Goal: Information Seeking & Learning: Compare options

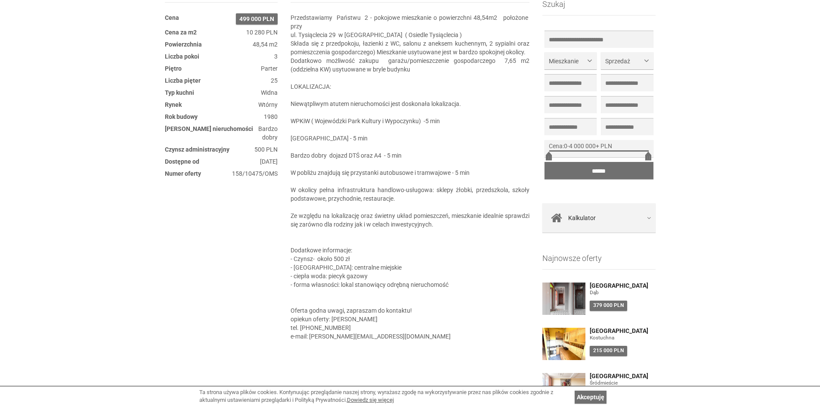
scroll to position [387, 0]
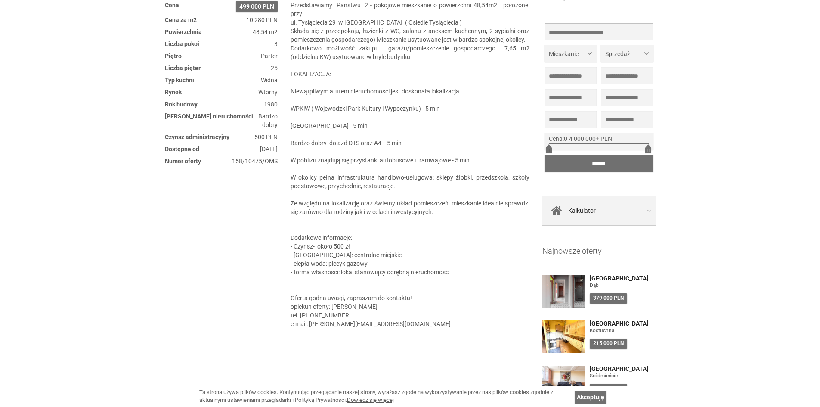
click at [413, 231] on section "Opis nieruchomości Przedstawiamy Państwu 2 - pokojowe mieszkanie o powierzchni …" at bounding box center [409, 193] width 239 height 442
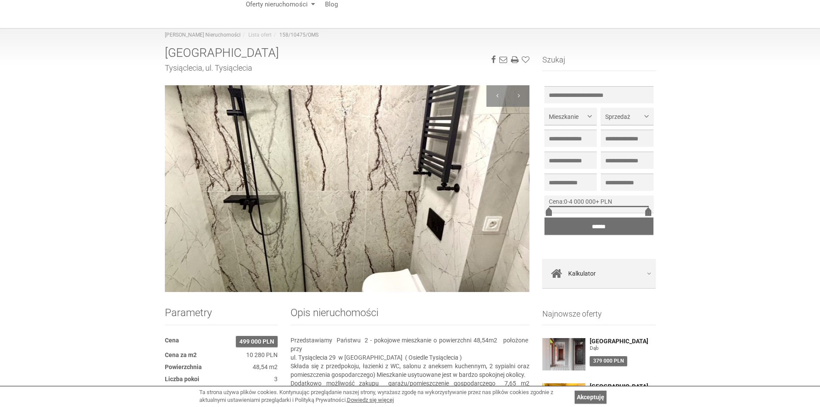
scroll to position [0, 0]
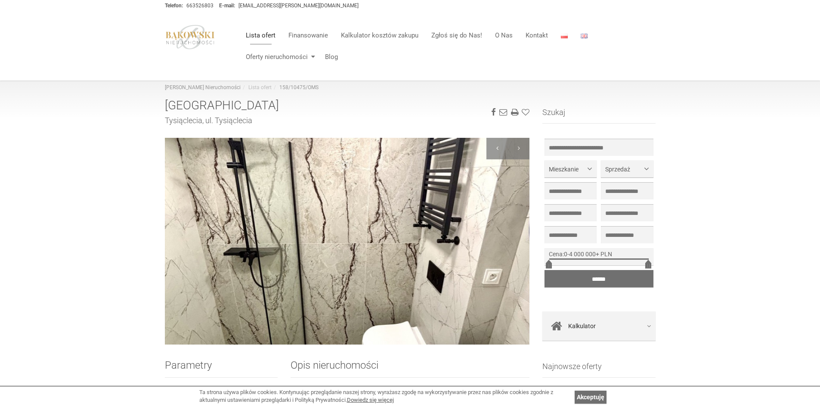
click at [259, 33] on link "Lista ofert" at bounding box center [260, 35] width 43 height 17
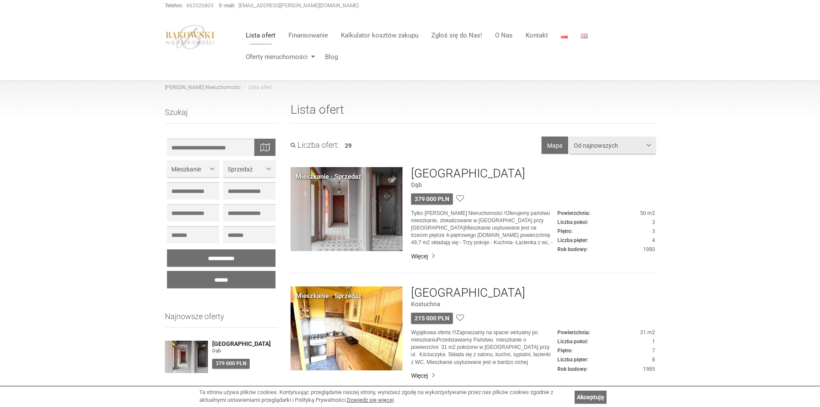
click at [617, 142] on span "Od najnowszych" at bounding box center [609, 145] width 71 height 9
click at [605, 179] on span "Cena rosnąco" at bounding box center [596, 178] width 37 height 9
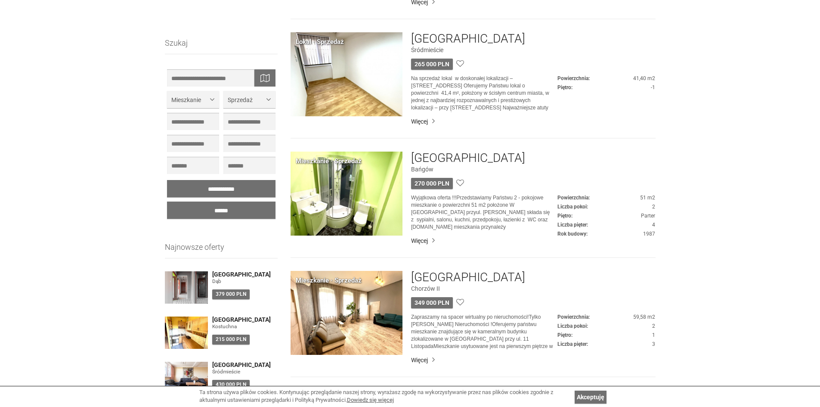
scroll to position [1119, 0]
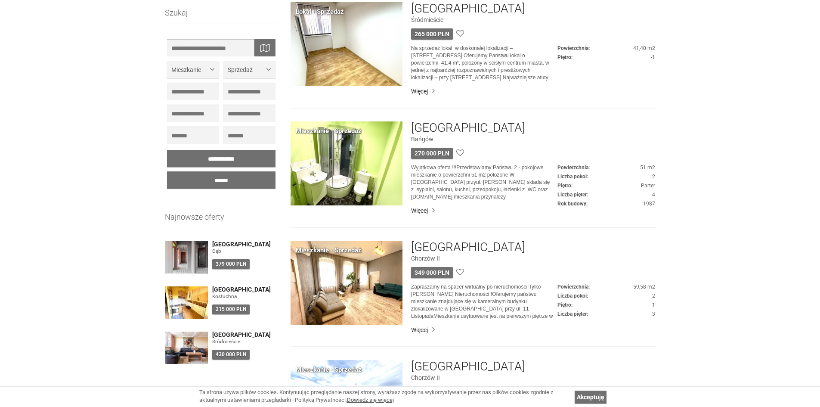
click at [702, 264] on div "**********" at bounding box center [410, 219] width 820 height 2514
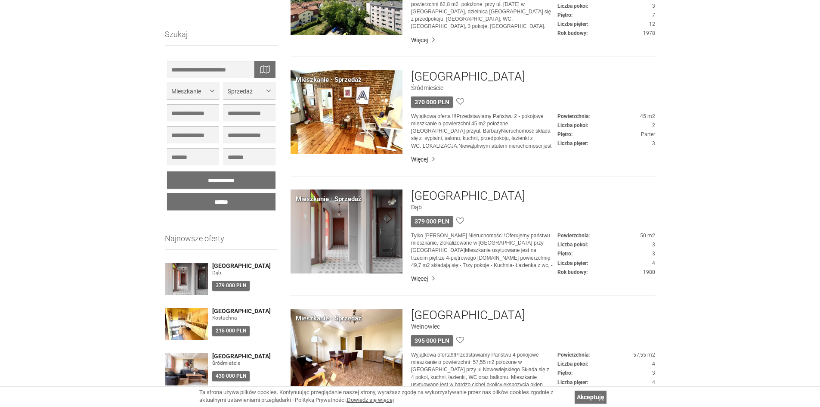
scroll to position [1549, 0]
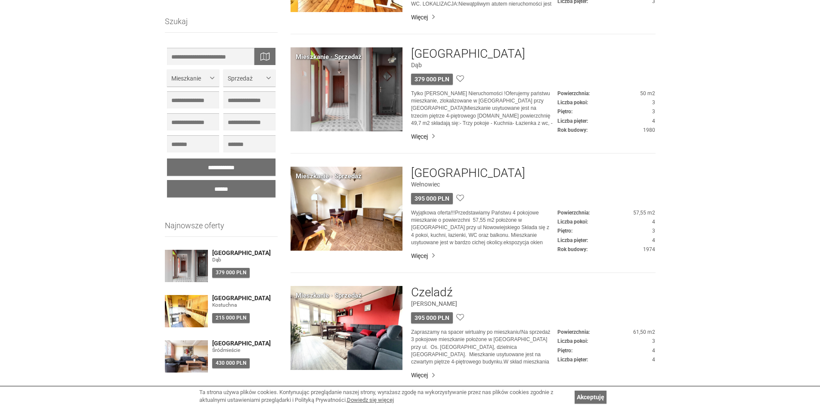
scroll to position [1678, 0]
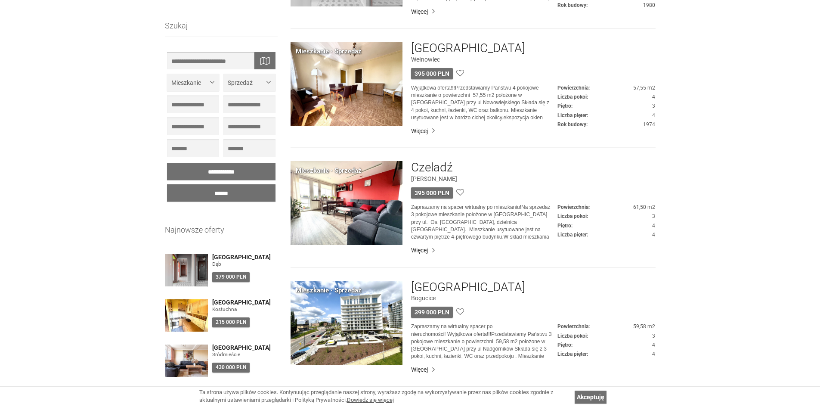
scroll to position [1807, 0]
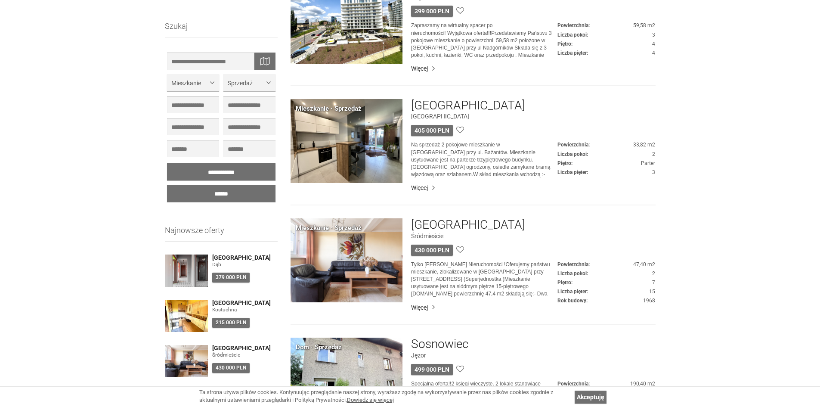
scroll to position [2108, 0]
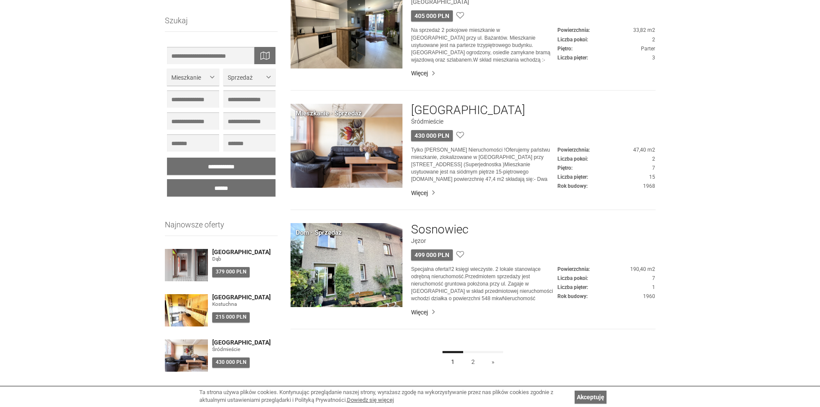
scroll to position [2237, 0]
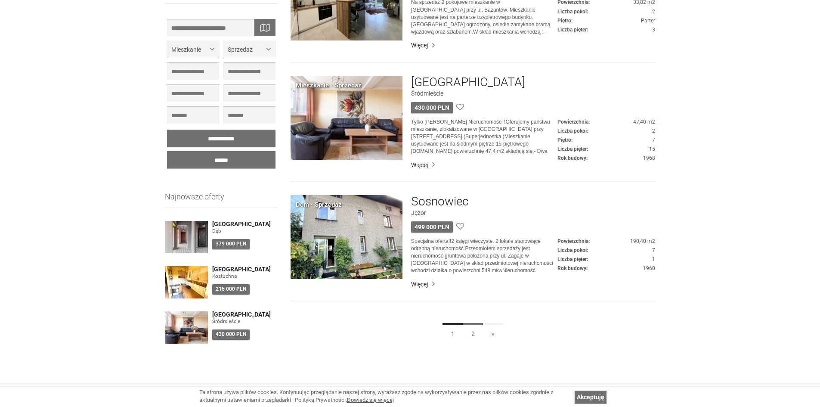
click at [470, 333] on link "2" at bounding box center [473, 332] width 21 height 19
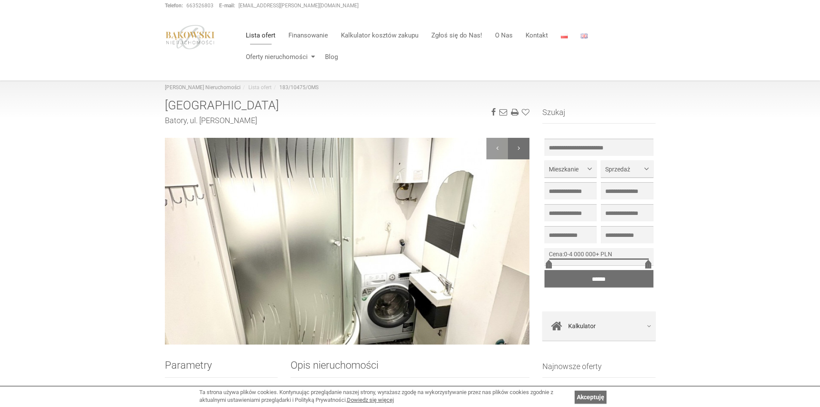
click at [512, 148] on div at bounding box center [519, 149] width 22 height 22
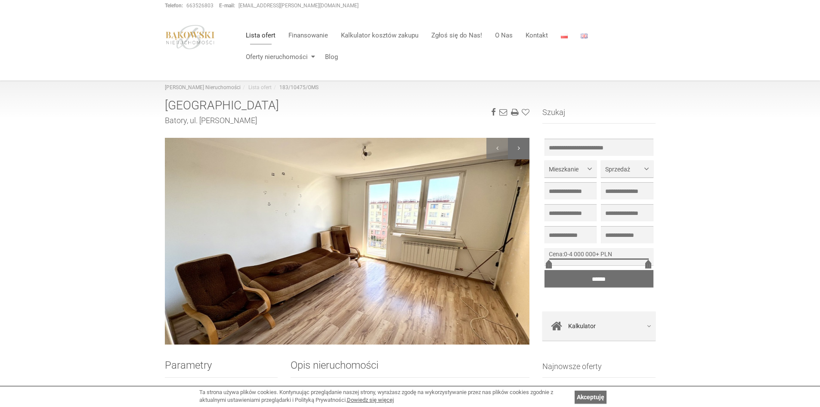
click at [518, 154] on div at bounding box center [519, 149] width 22 height 22
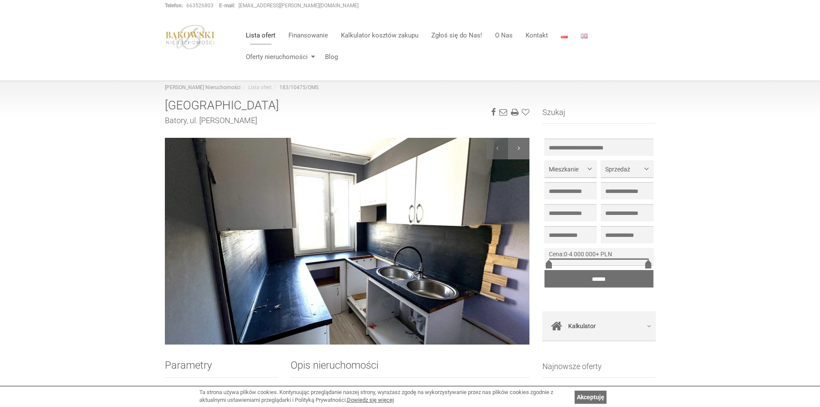
click at [518, 154] on div at bounding box center [519, 149] width 22 height 22
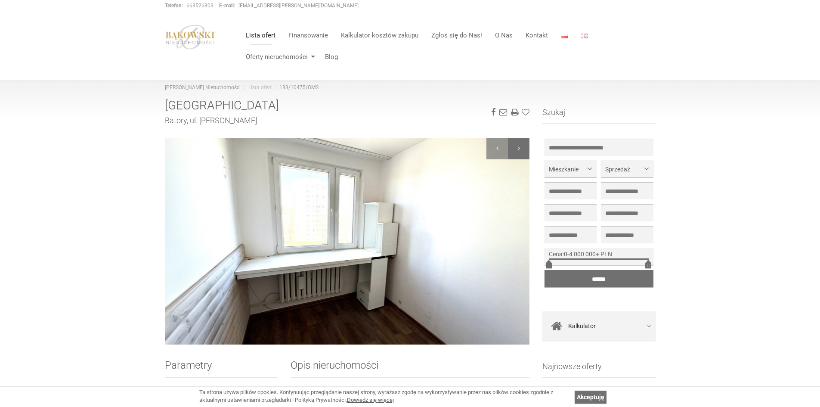
click at [518, 154] on div at bounding box center [519, 149] width 22 height 22
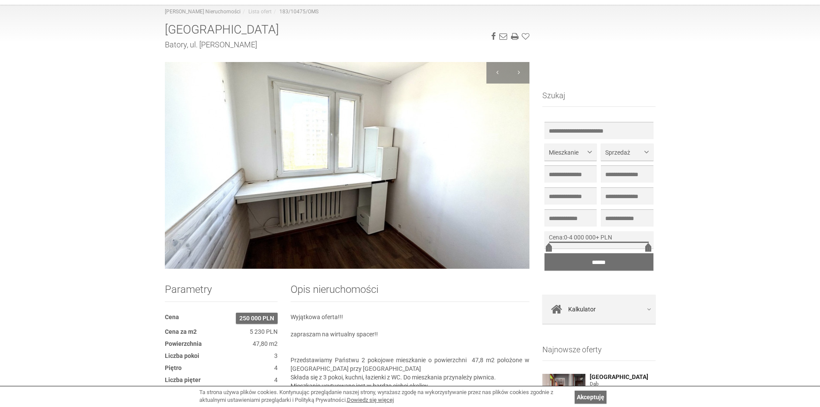
scroll to position [215, 0]
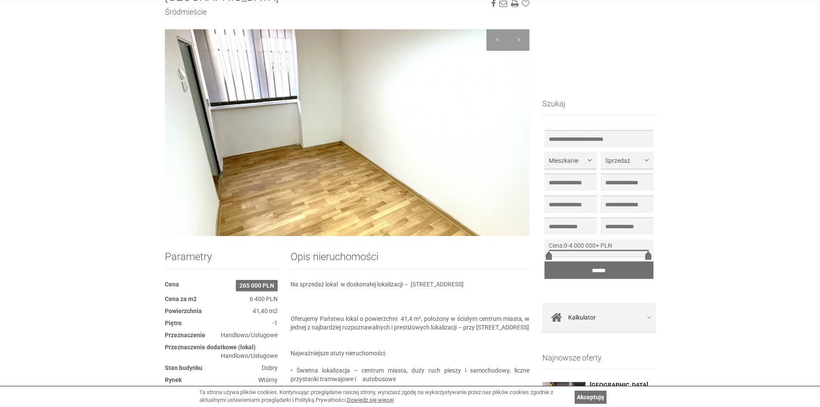
scroll to position [215, 0]
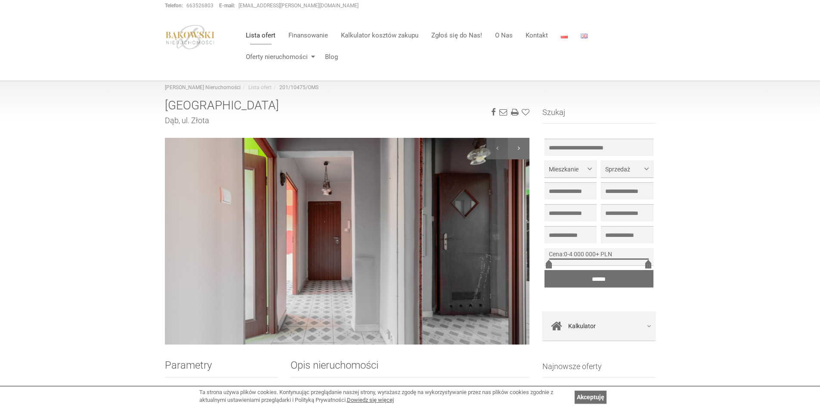
click at [519, 149] on div at bounding box center [519, 149] width 22 height 22
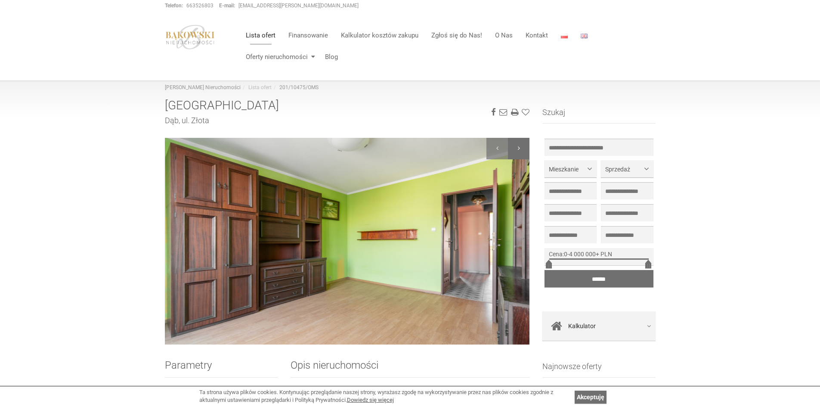
click at [519, 149] on div at bounding box center [519, 149] width 22 height 22
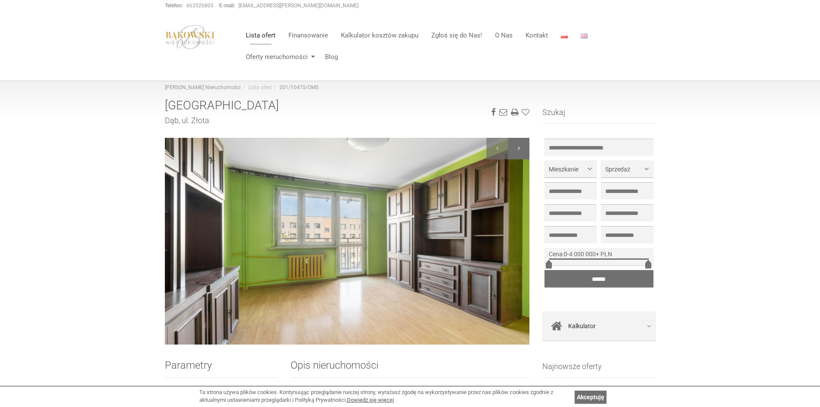
click at [519, 149] on div at bounding box center [519, 149] width 22 height 22
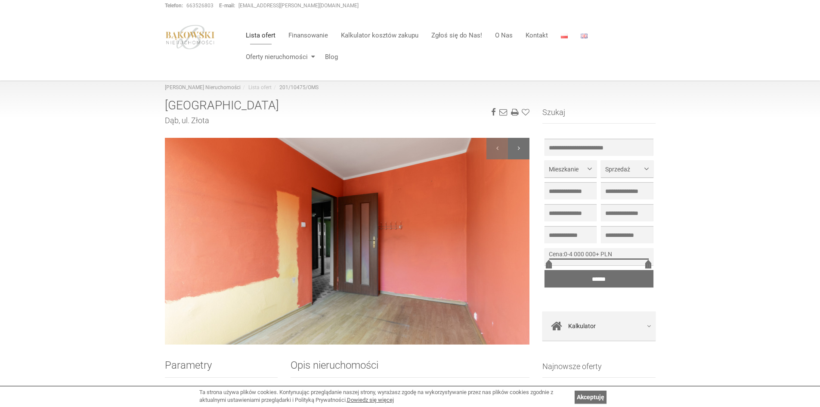
click at [519, 149] on div at bounding box center [519, 149] width 22 height 22
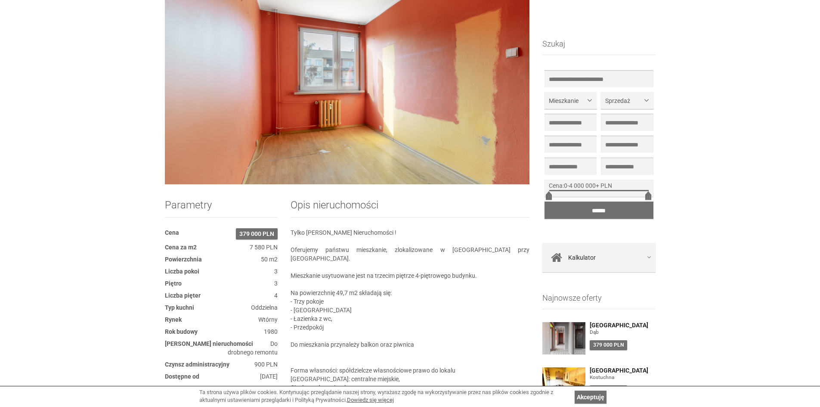
scroll to position [86, 0]
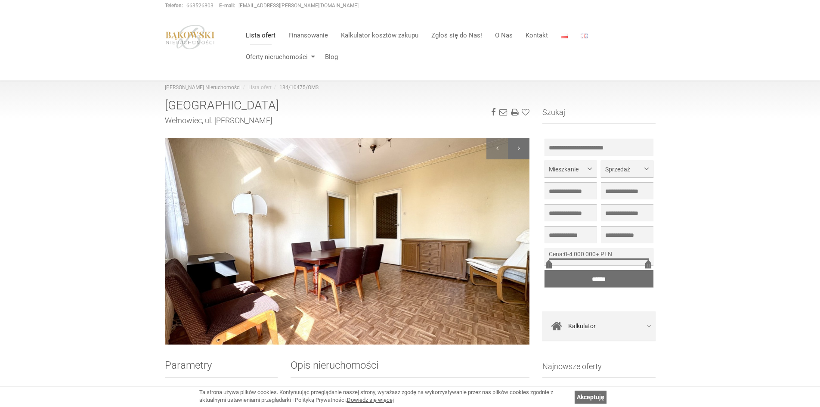
click at [522, 145] on div at bounding box center [519, 149] width 22 height 22
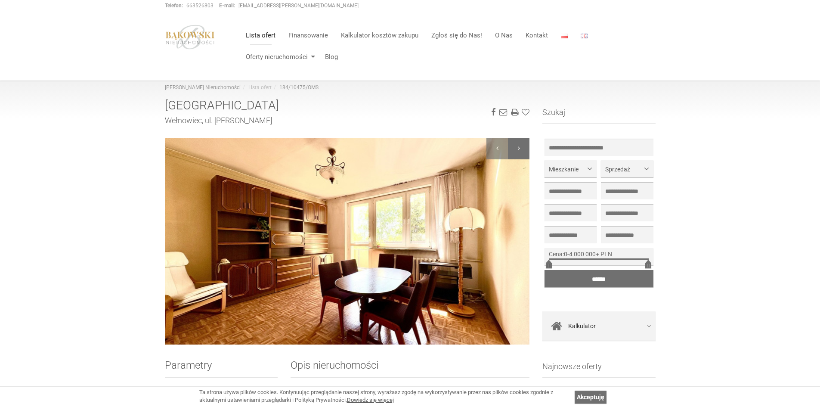
click at [522, 146] on div at bounding box center [519, 149] width 22 height 22
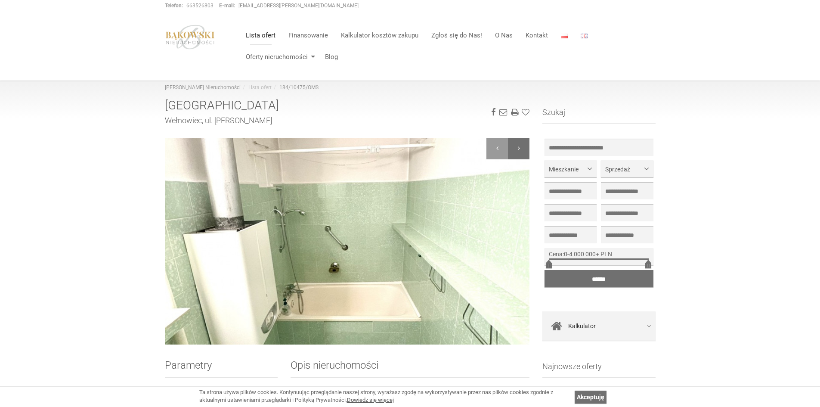
click at [522, 146] on div at bounding box center [519, 149] width 22 height 22
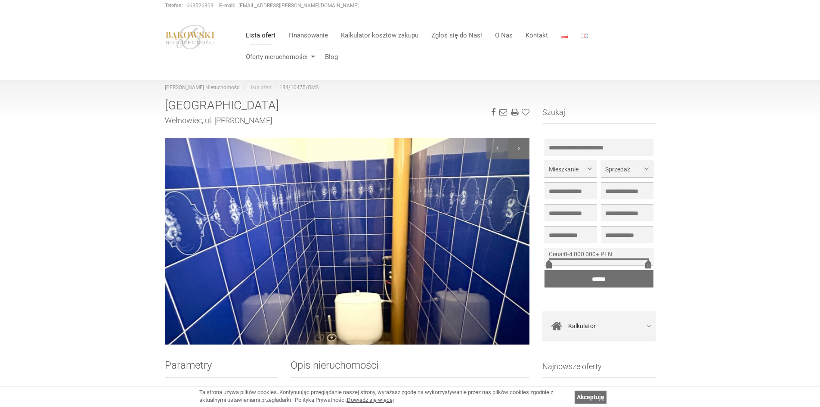
click at [519, 146] on div at bounding box center [519, 149] width 22 height 22
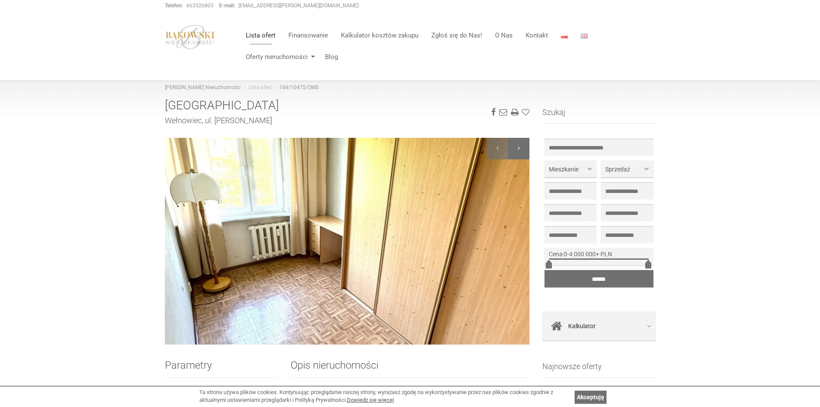
click at [518, 145] on div at bounding box center [519, 149] width 22 height 22
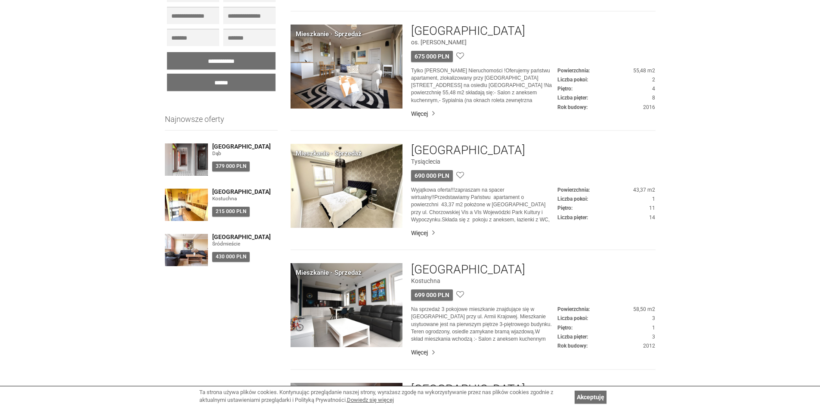
scroll to position [430, 0]
